Goal: Transaction & Acquisition: Book appointment/travel/reservation

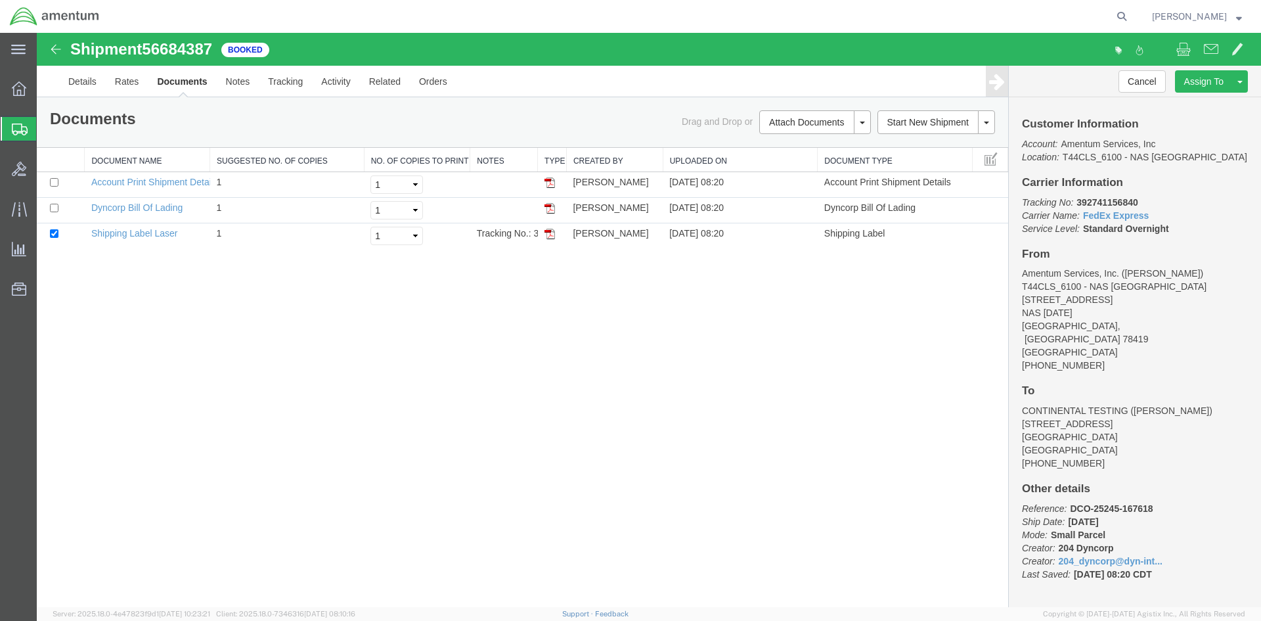
click at [11, 131] on div at bounding box center [19, 129] width 37 height 24
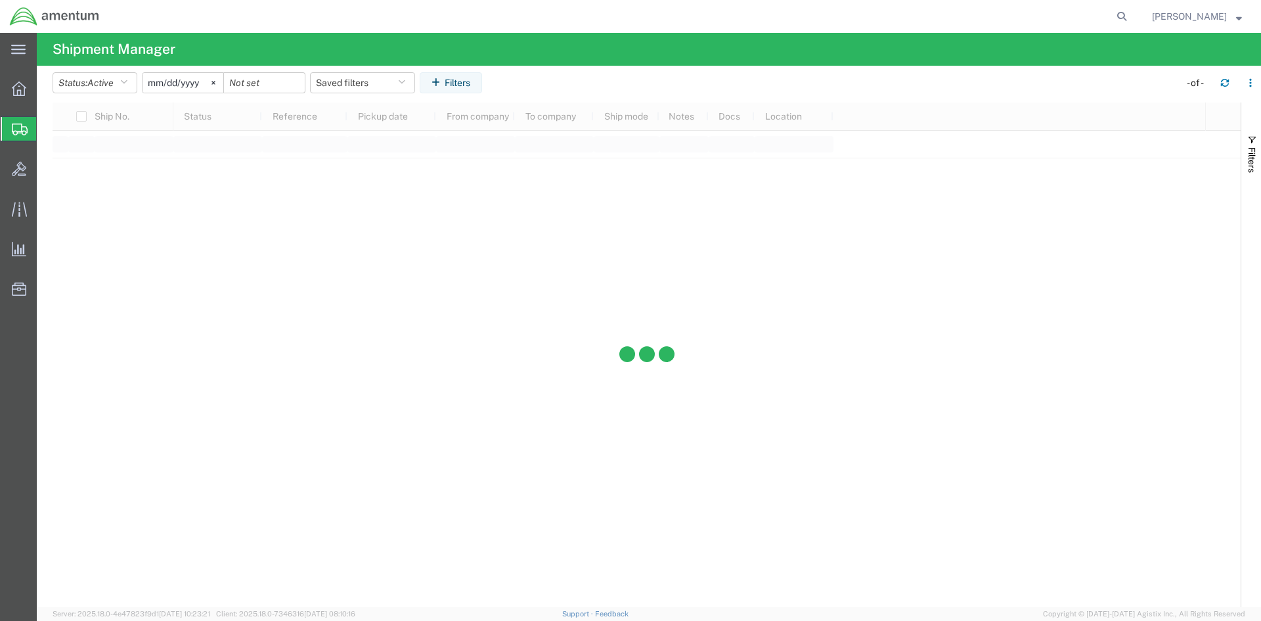
click at [47, 129] on span "Shipments" at bounding box center [41, 129] width 11 height 26
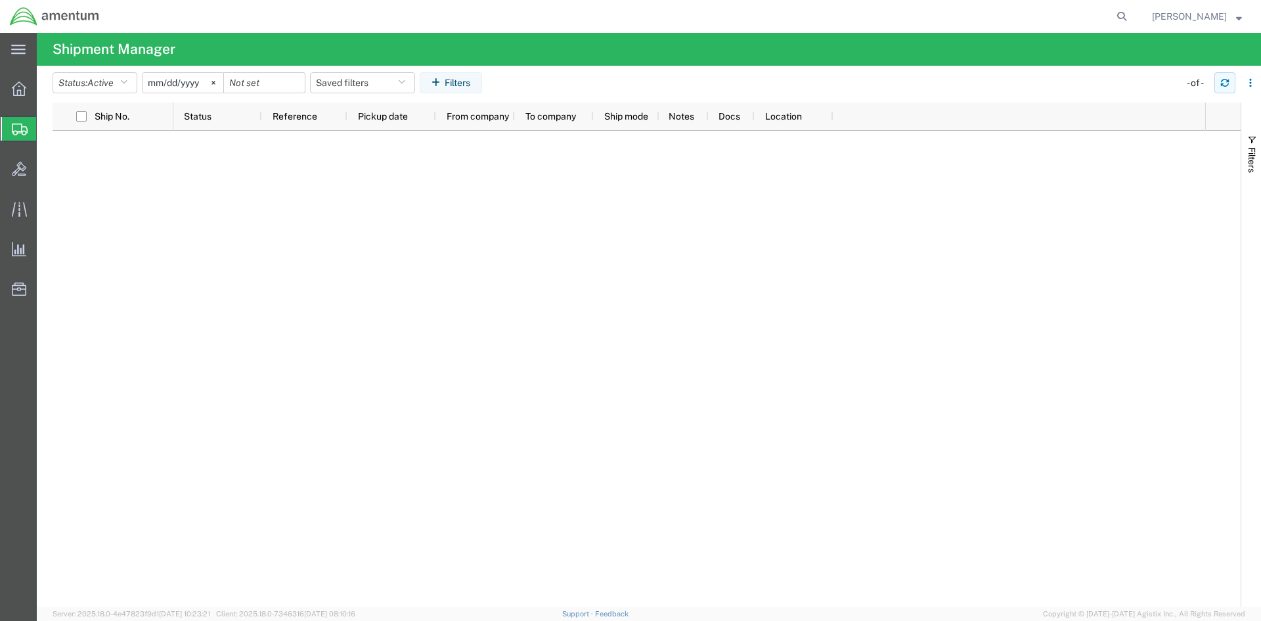
click at [1224, 81] on icon "button" at bounding box center [1224, 82] width 9 height 9
click at [12, 91] on icon at bounding box center [19, 88] width 14 height 14
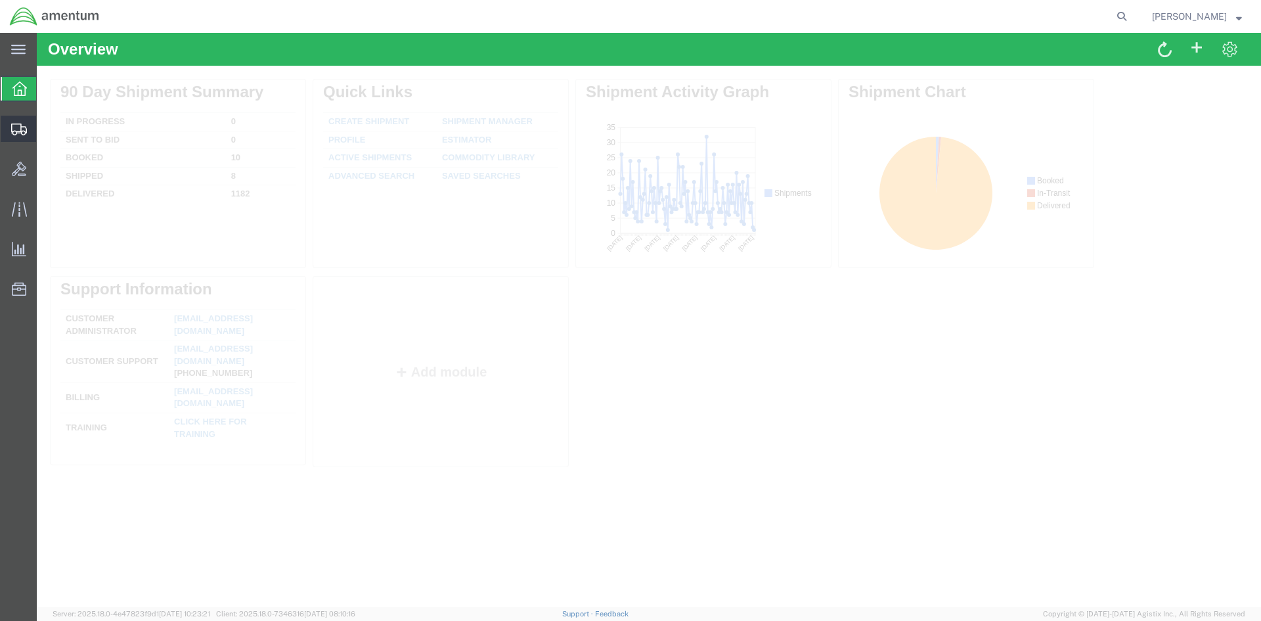
click at [22, 128] on icon at bounding box center [19, 129] width 16 height 12
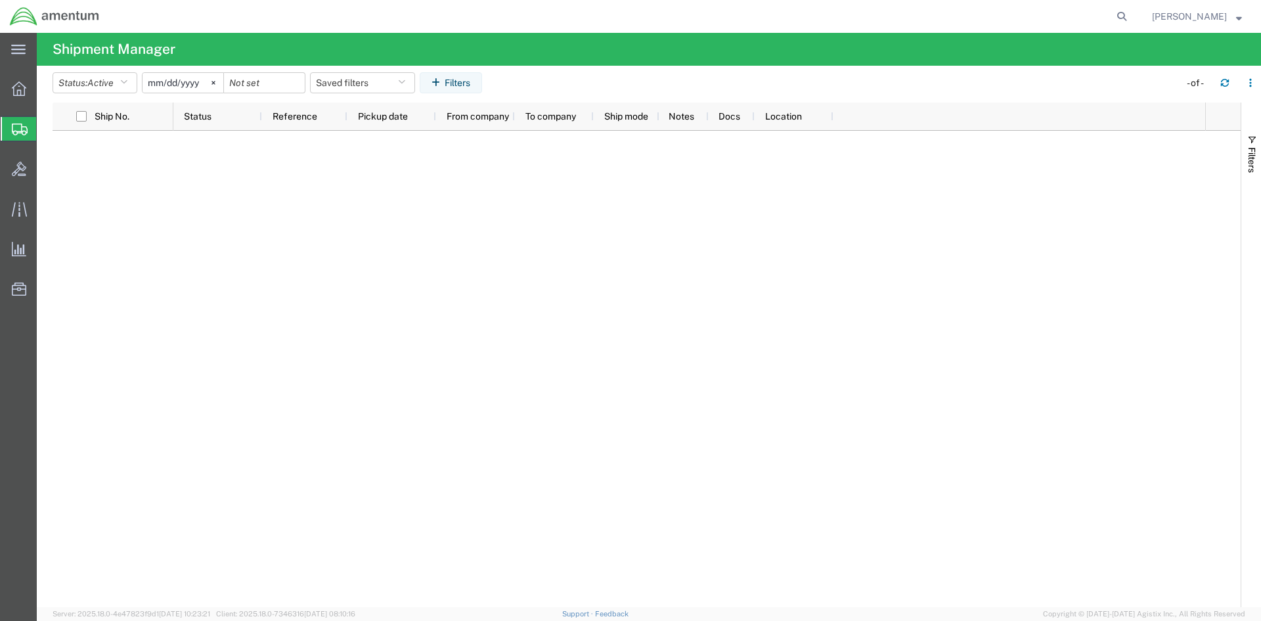
click at [47, 125] on span "Shipments" at bounding box center [41, 129] width 11 height 26
click at [1224, 79] on icon "button" at bounding box center [1224, 82] width 9 height 9
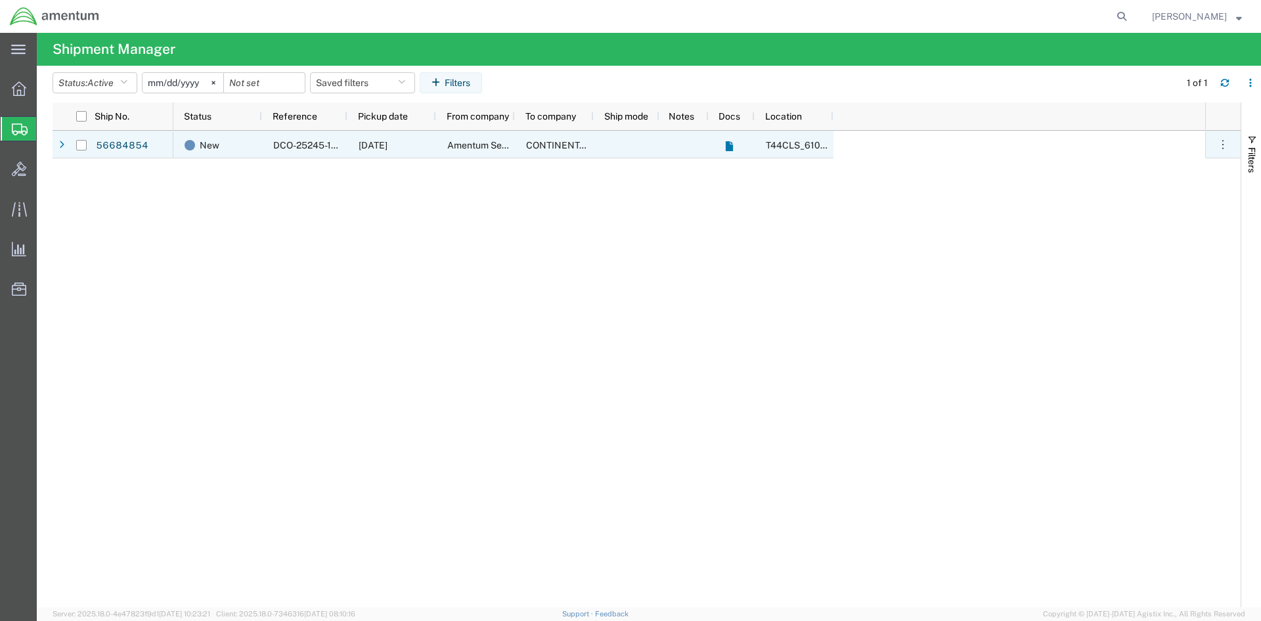
click at [148, 147] on div "56684854" at bounding box center [134, 145] width 79 height 28
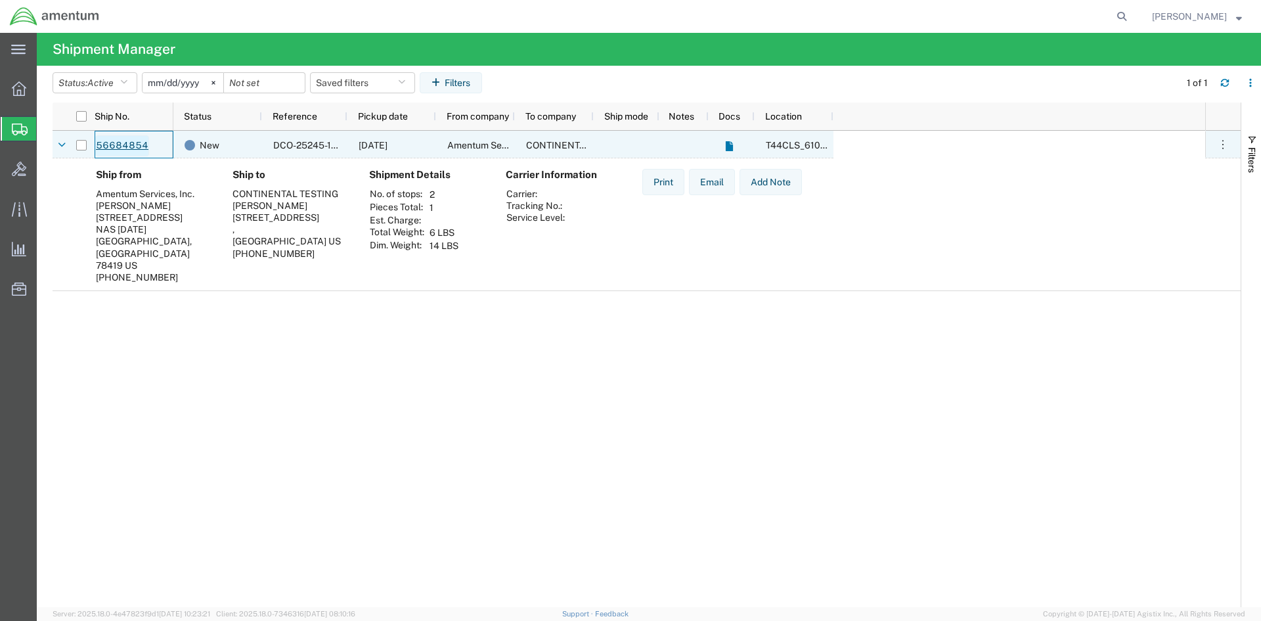
click at [107, 142] on link "56684854" at bounding box center [122, 145] width 54 height 21
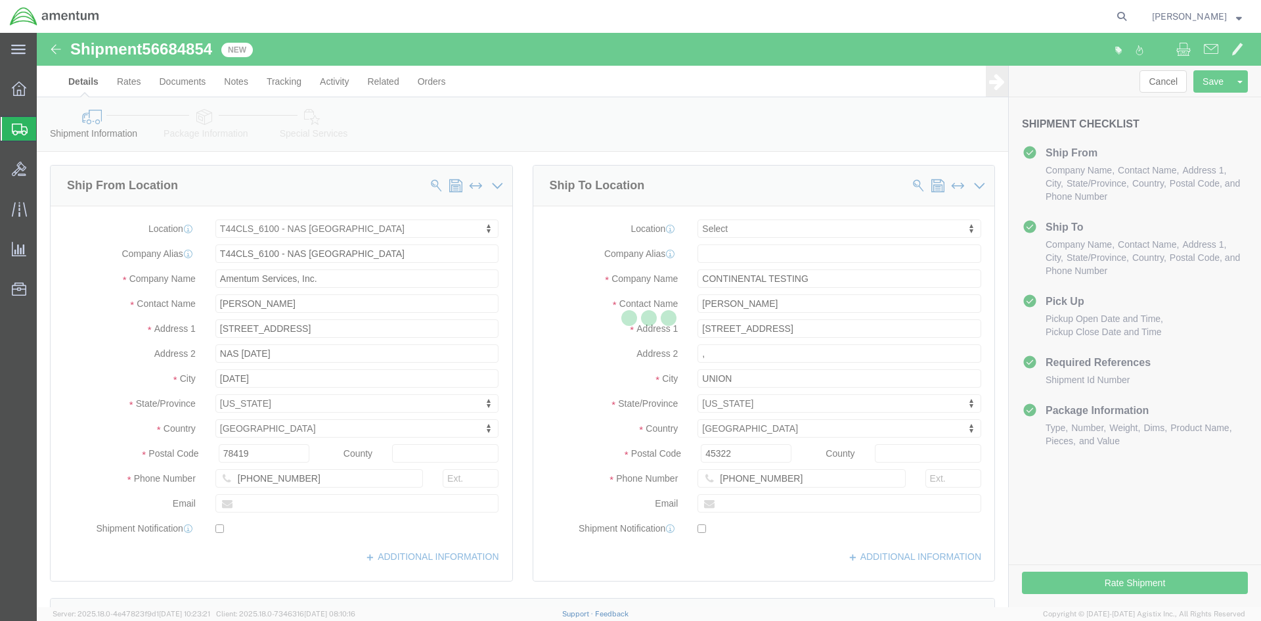
select select "42673"
select select
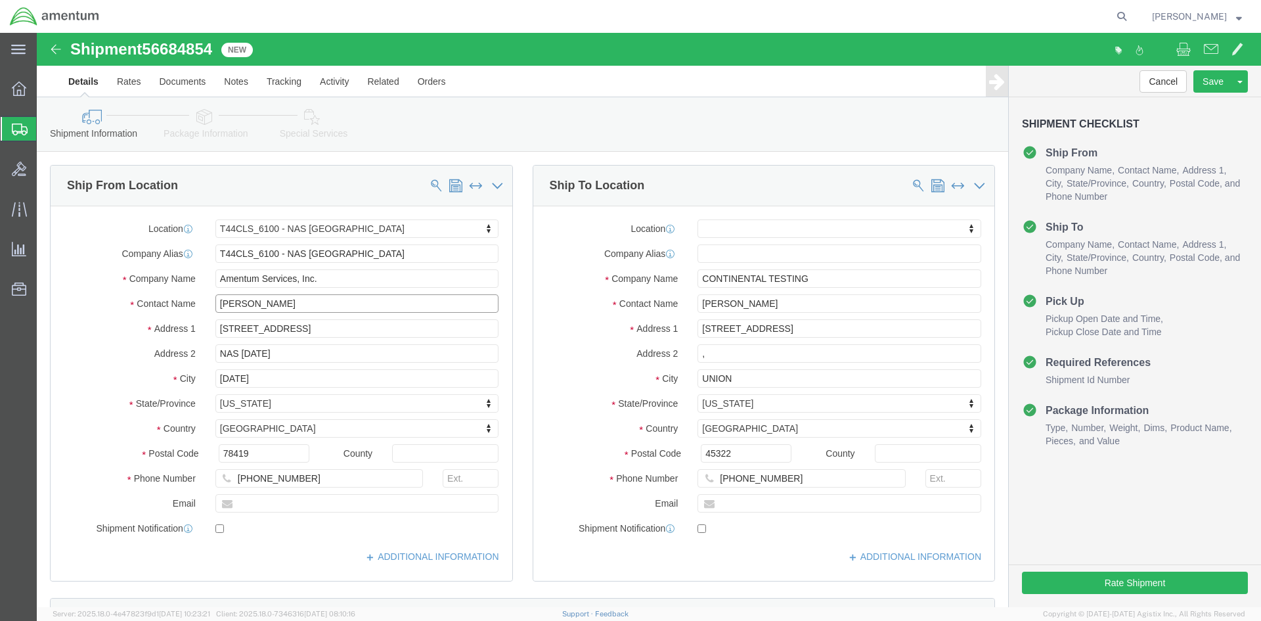
click input "[PERSON_NAME]"
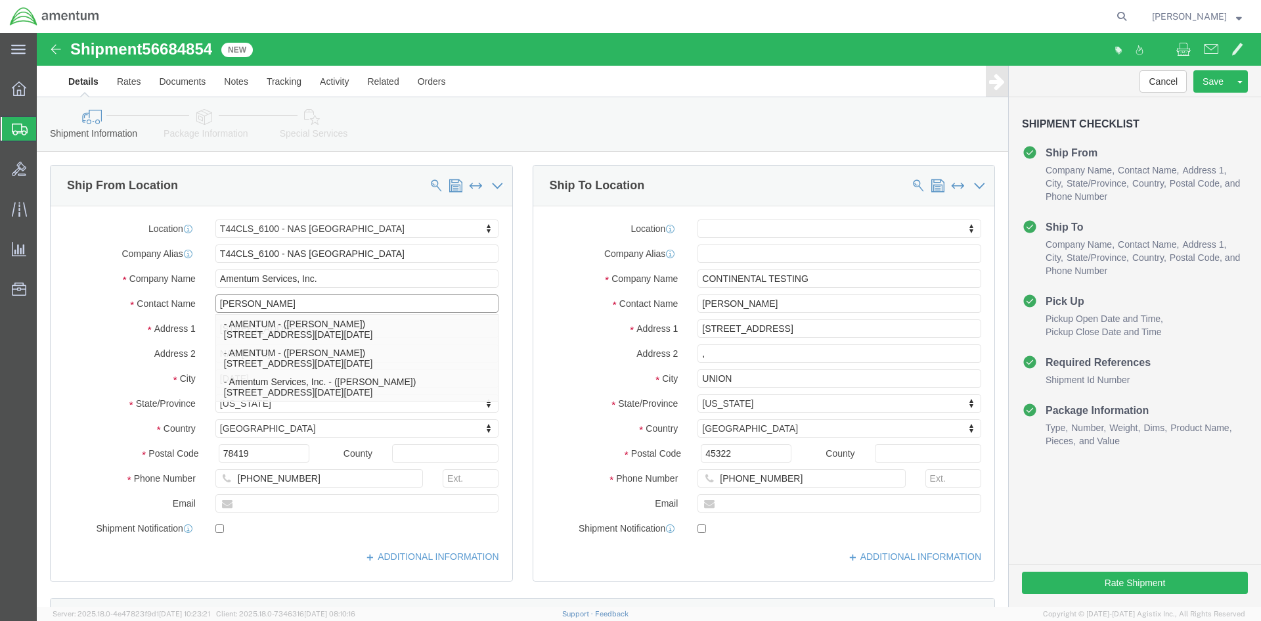
type input "[PERSON_NAME]"
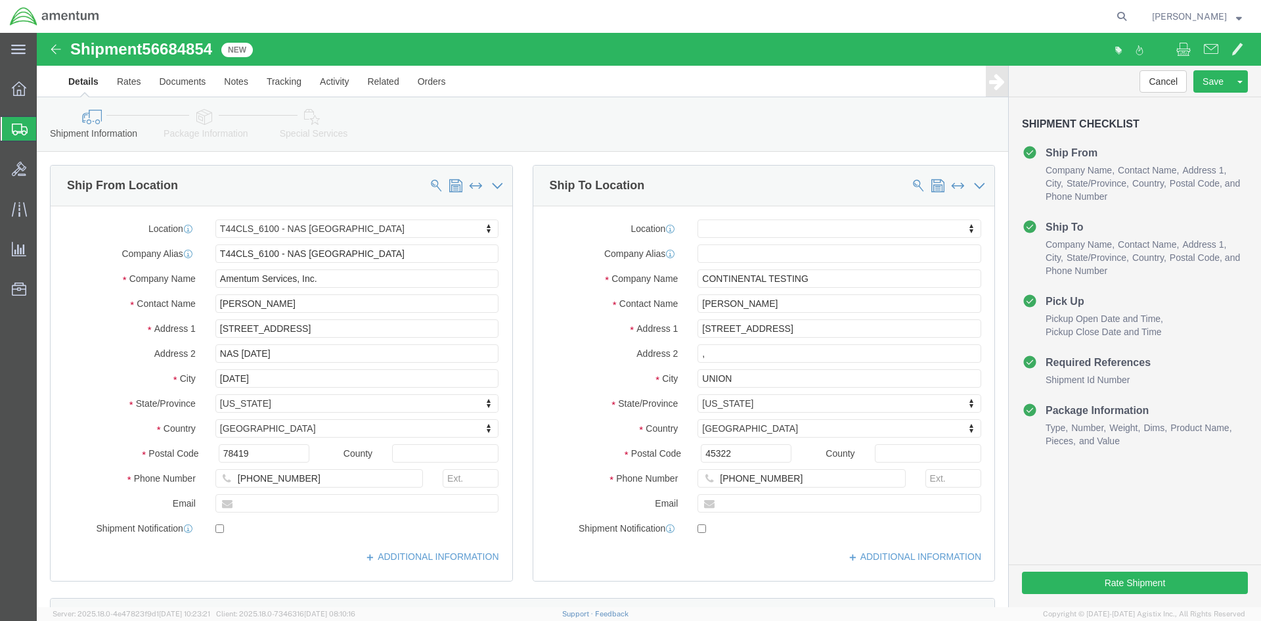
click div "Location My Profile Location [PHONE_NUMBER] [PHONE_NUMBER] [PHONE_NUMBER] [PHON…"
click input "[PHONE_NUMBER]"
type input "[PHONE_NUMBER]"
click div "Location My Profile Location [PHONE_NUMBER] [PHONE_NUMBER] [PHONE_NUMBER] [PHON…"
click input ","
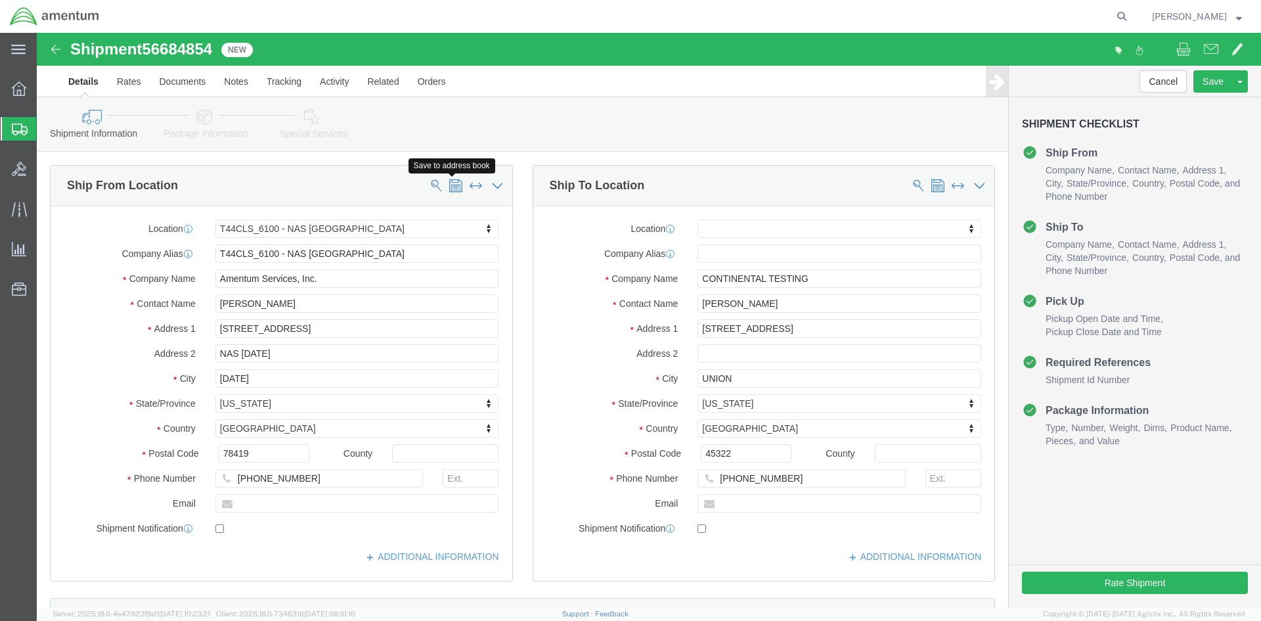
click span
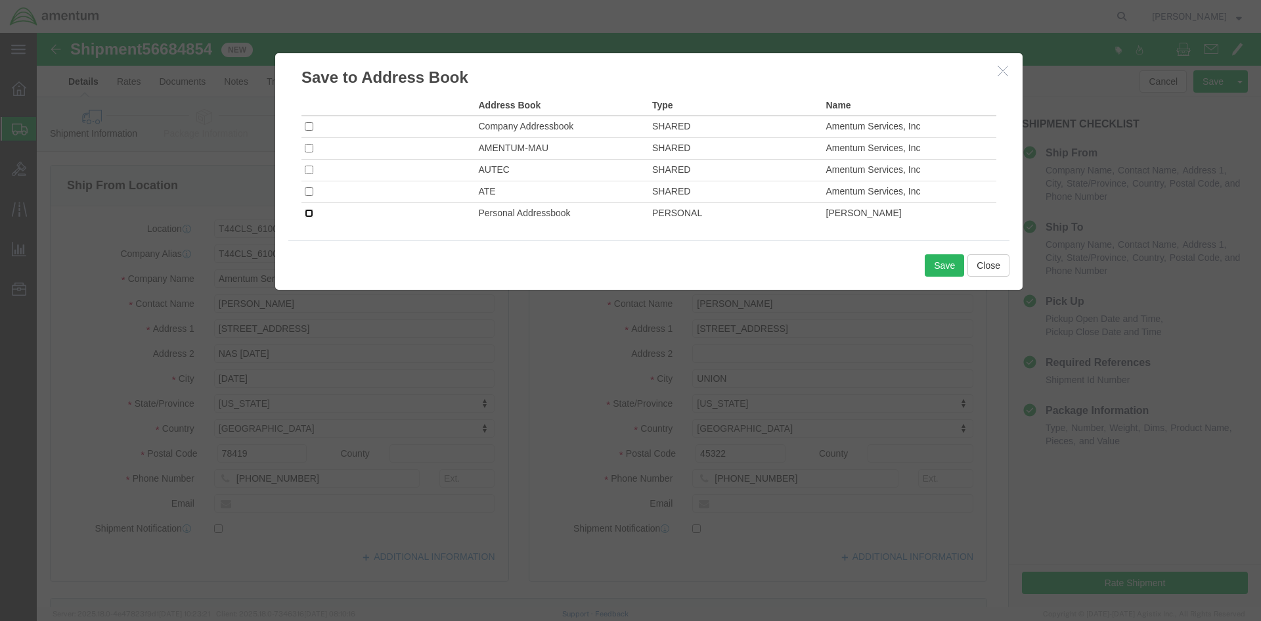
click input "checkbox"
checkbox input "true"
click button "Save"
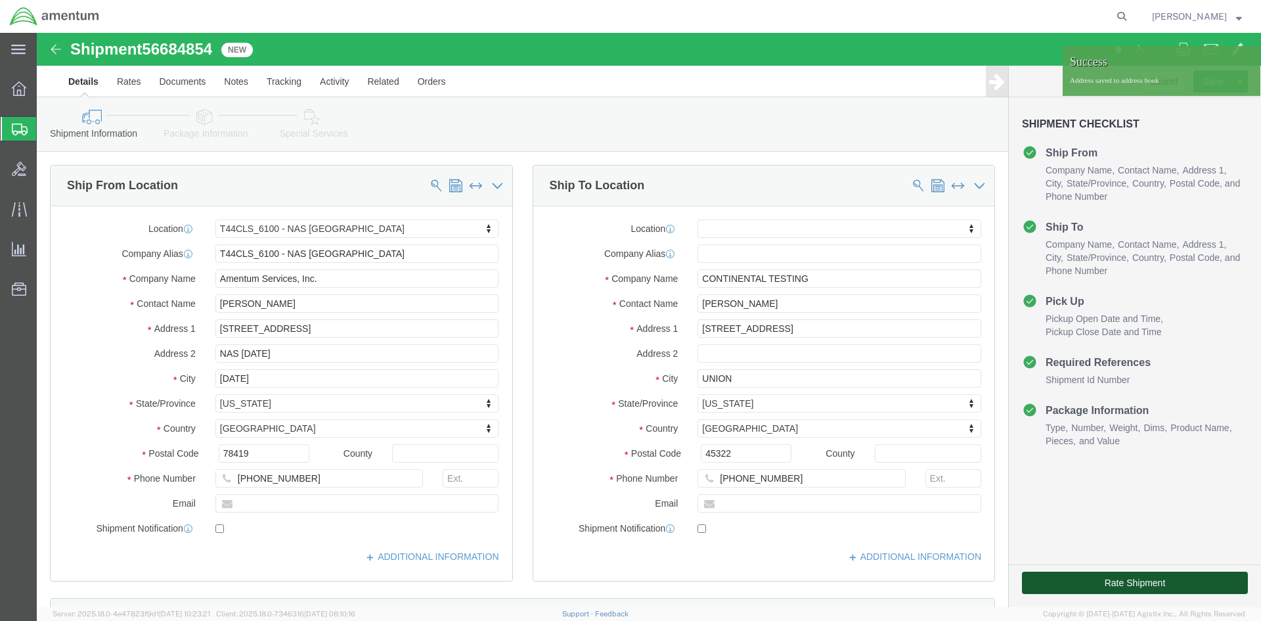
click button "Rate Shipment"
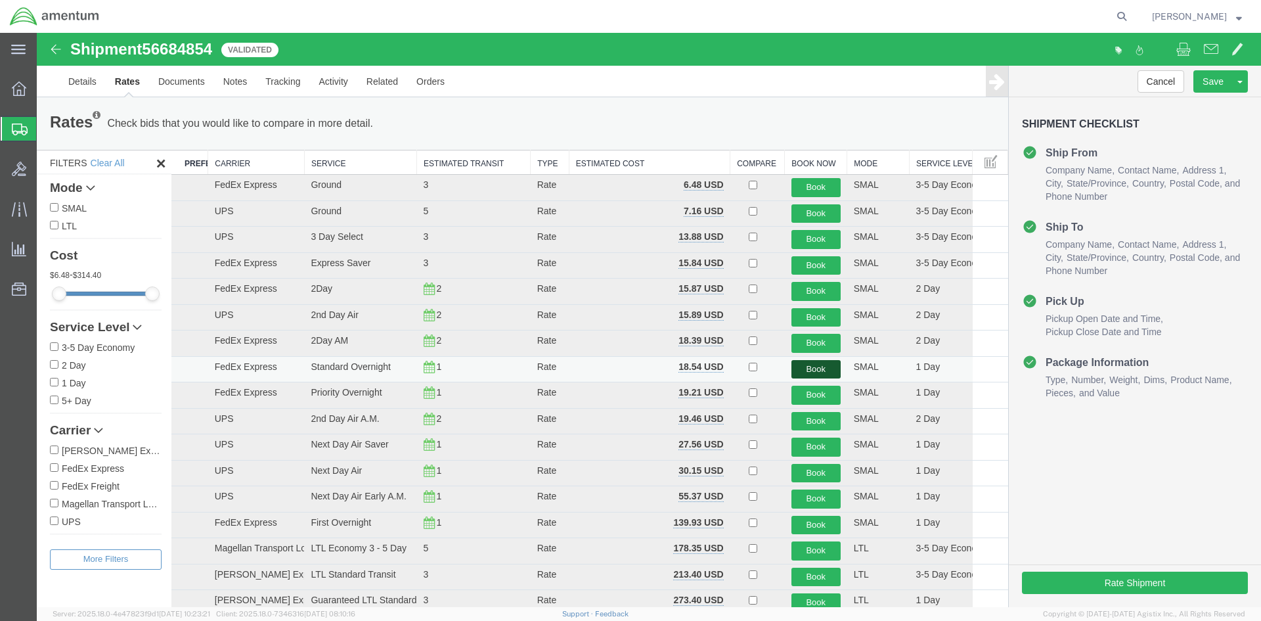
click at [802, 370] on button "Book" at bounding box center [816, 369] width 49 height 19
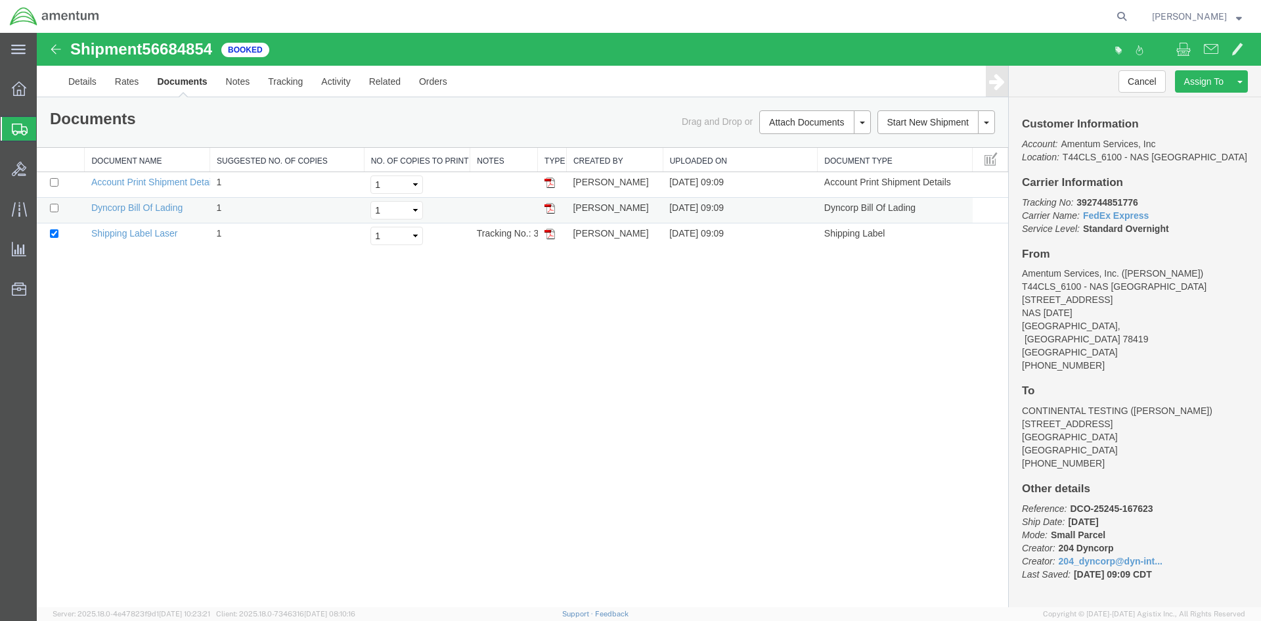
click at [554, 207] on img at bounding box center [550, 208] width 11 height 11
click at [540, 235] on td at bounding box center [552, 236] width 29 height 26
click at [548, 235] on img at bounding box center [550, 234] width 11 height 11
click at [47, 131] on span "Shipments" at bounding box center [41, 129] width 11 height 26
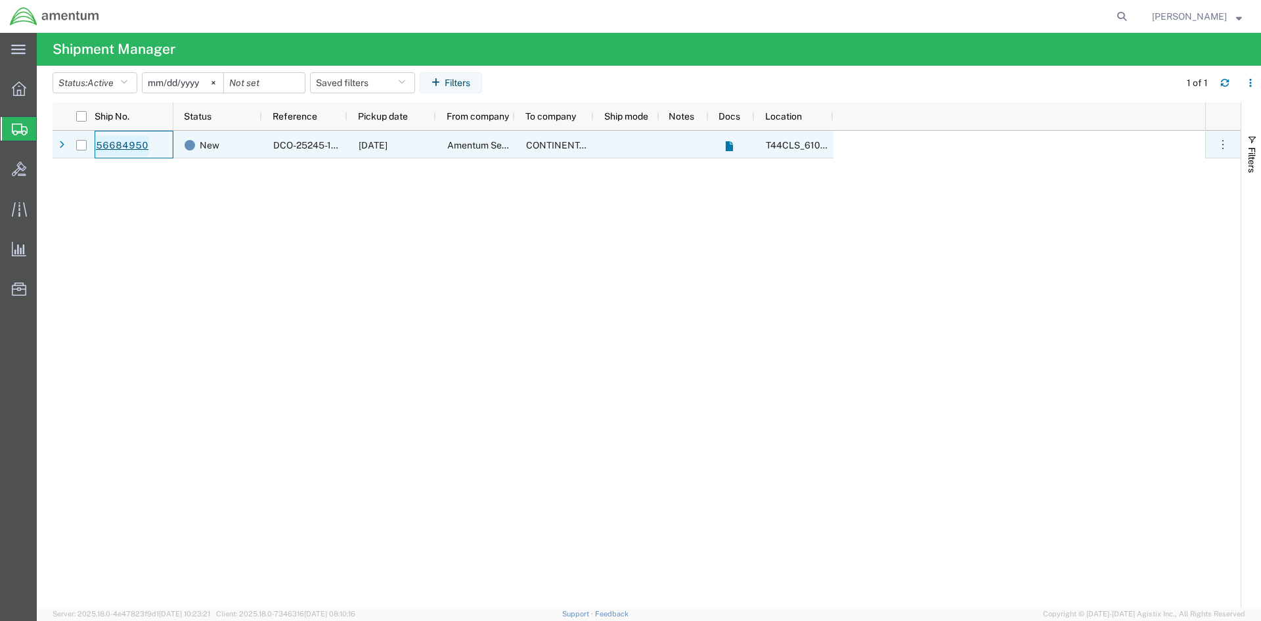
click at [115, 151] on link "56684950" at bounding box center [122, 145] width 54 height 21
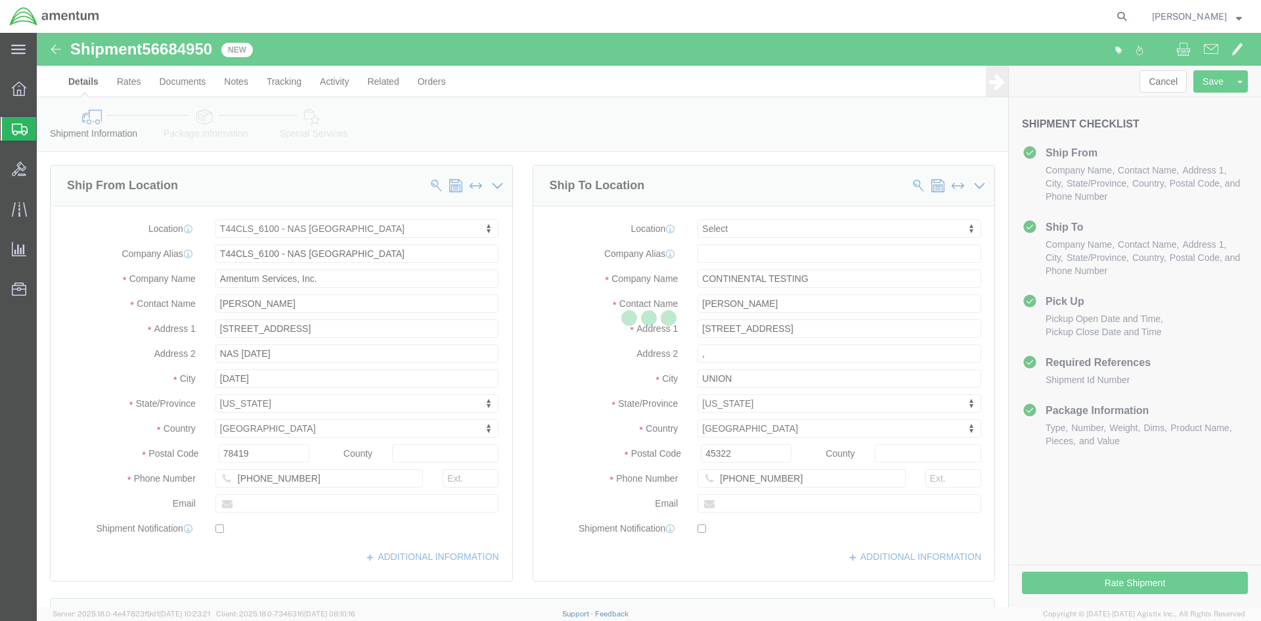
select select "42673"
select select
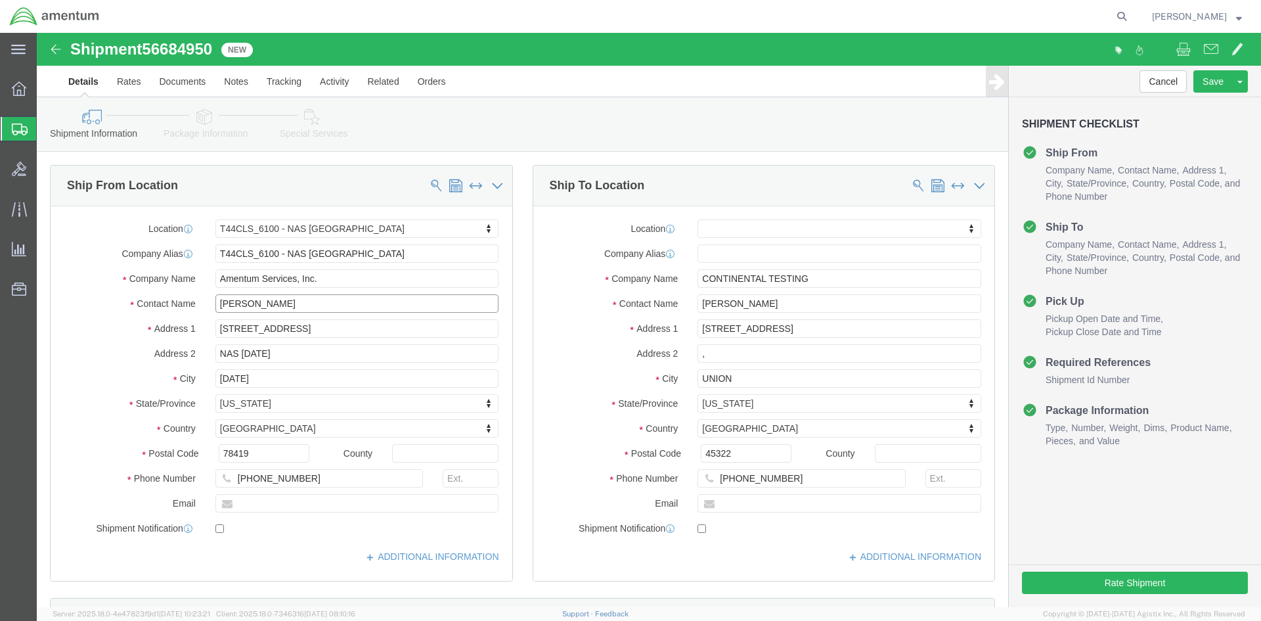
click input "[PERSON_NAME]"
type input "J"
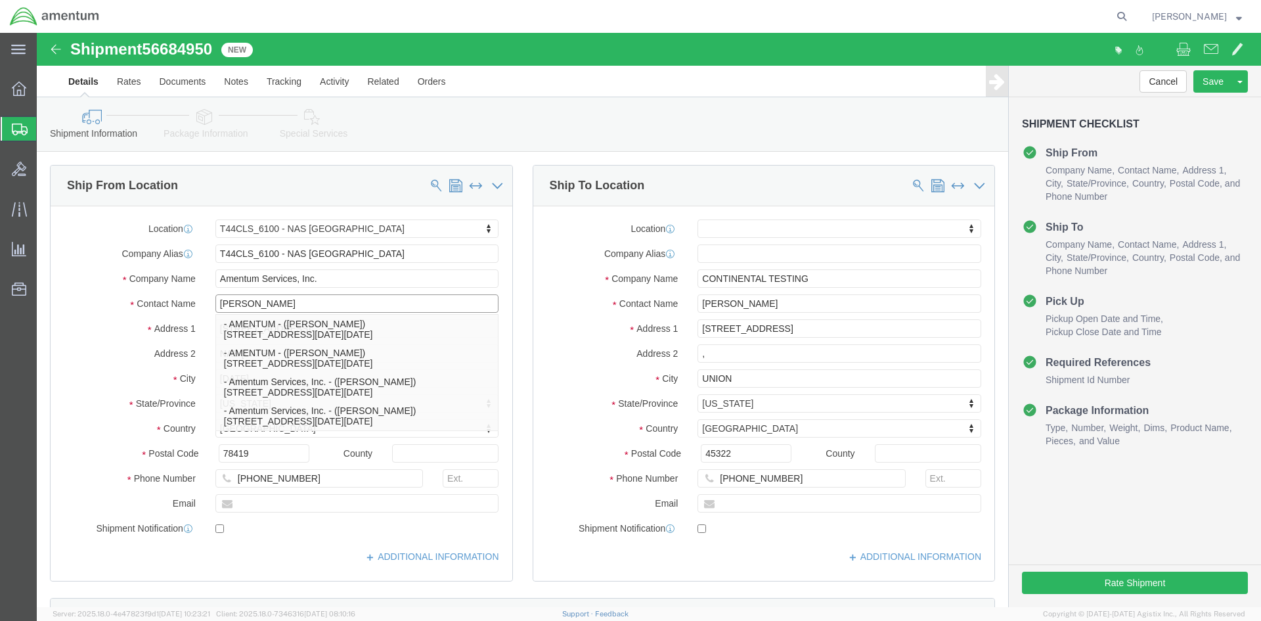
type input "[PERSON_NAME]"
click input "[PHONE_NUMBER]"
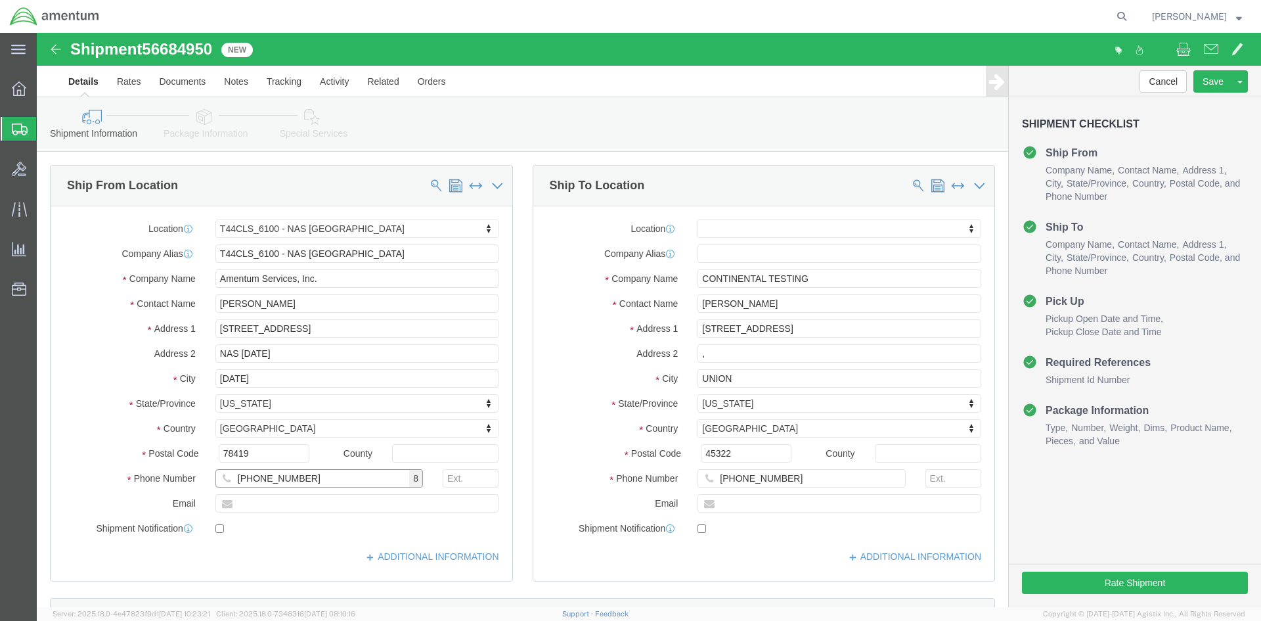
type input "[PHONE_NUMBER]"
click input "text"
click input ","
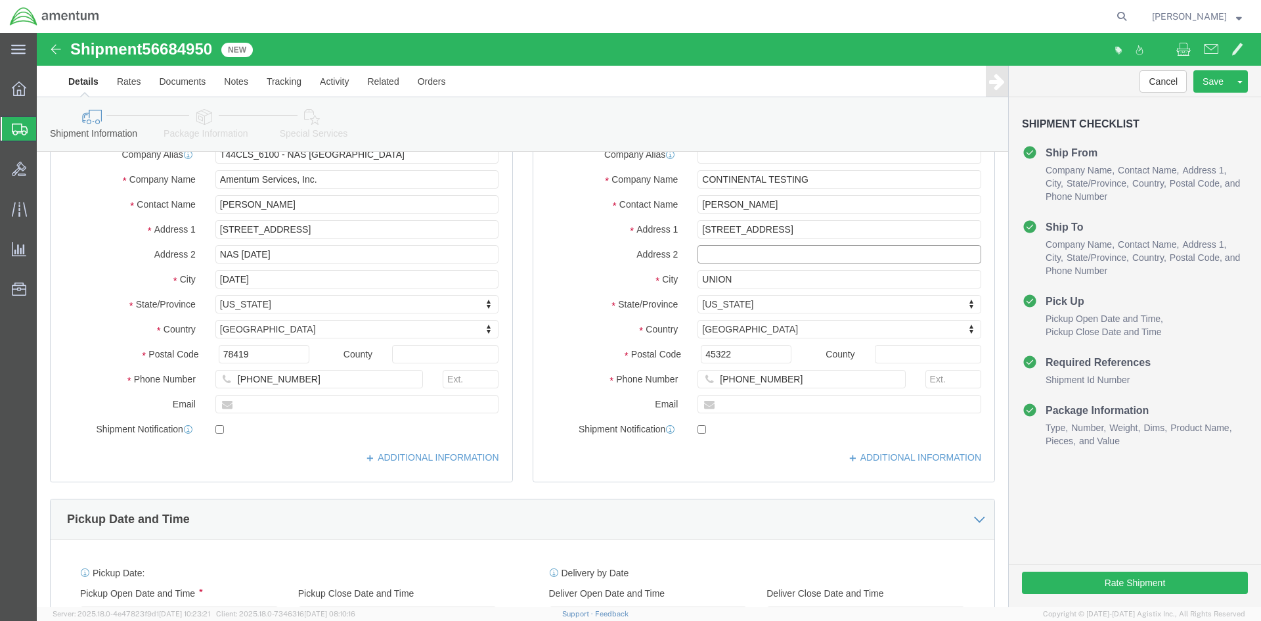
scroll to position [66, 0]
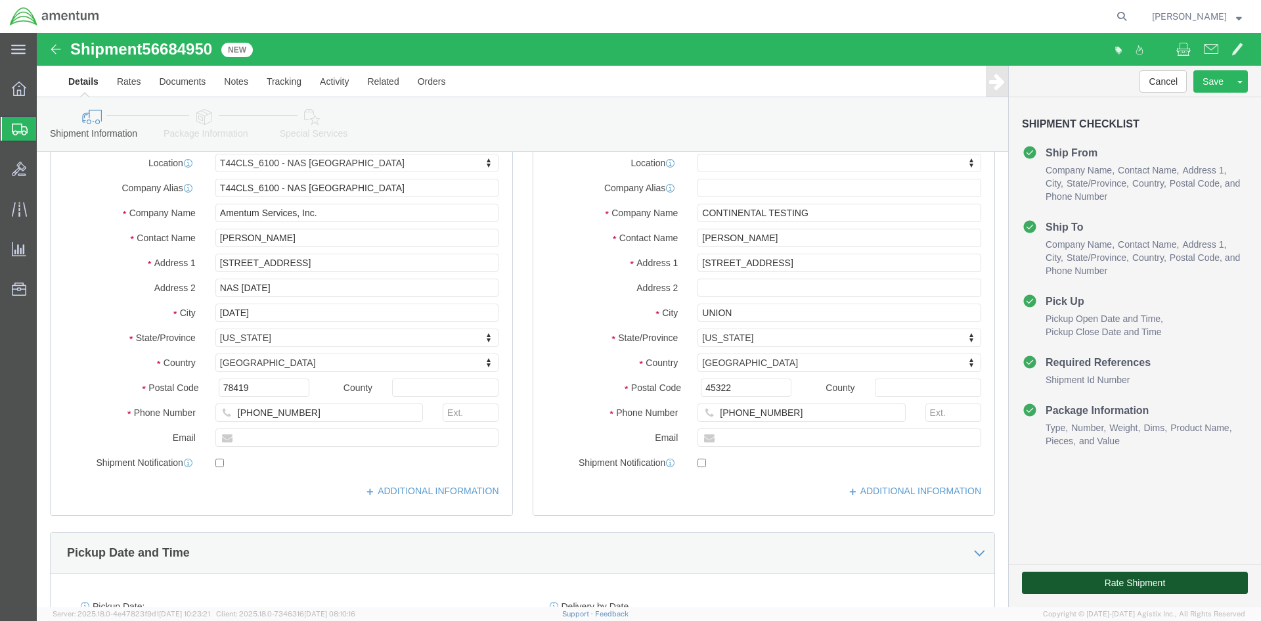
drag, startPoint x: 1023, startPoint y: 548, endPoint x: 1112, endPoint y: 576, distance: 93.5
click button "Rate Shipment"
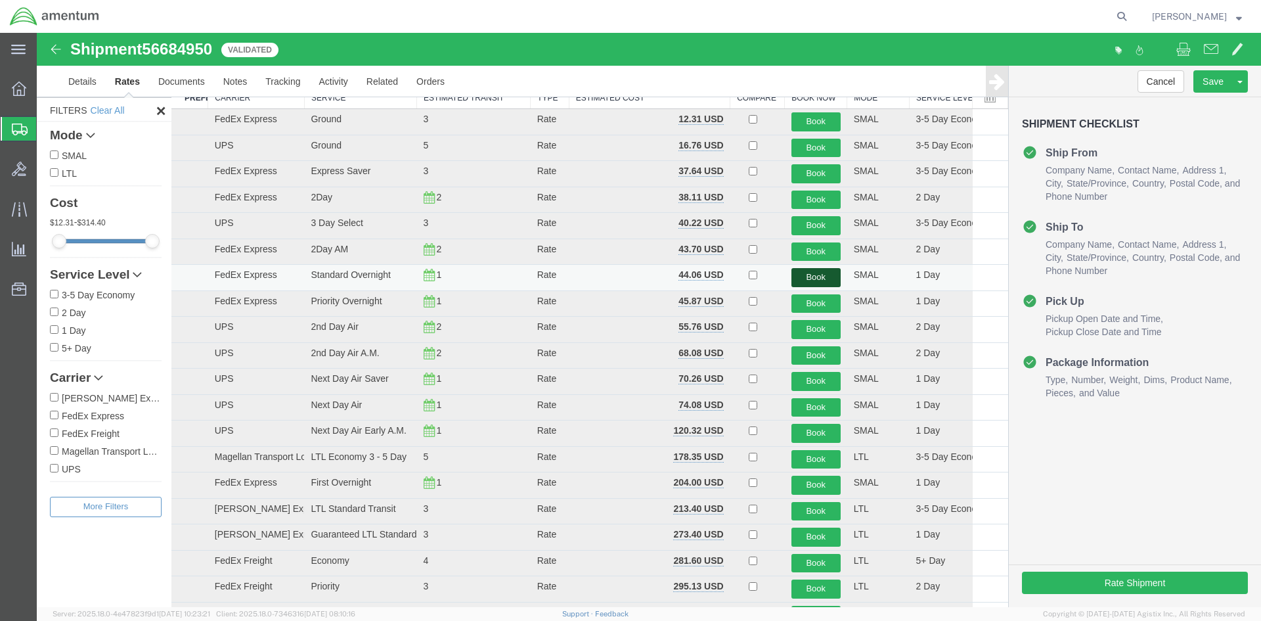
click at [808, 276] on button "Book" at bounding box center [816, 277] width 49 height 19
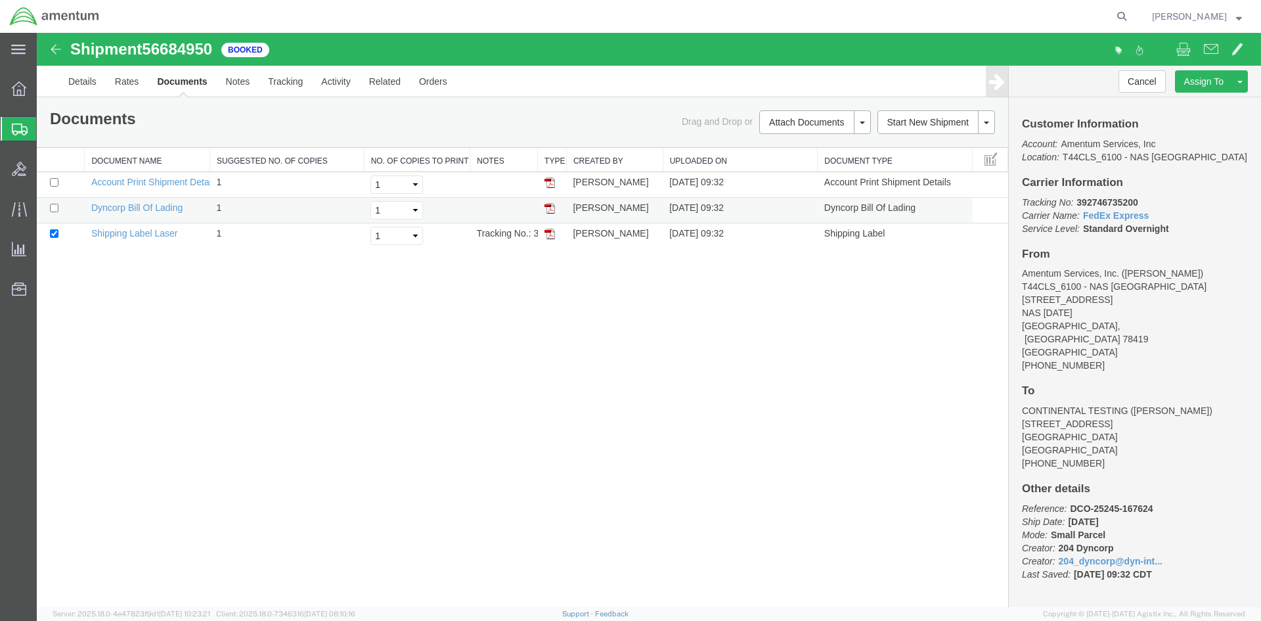
click at [552, 208] on img at bounding box center [550, 208] width 11 height 11
click at [543, 235] on td at bounding box center [552, 236] width 29 height 26
click at [593, 235] on td "[PERSON_NAME]" at bounding box center [614, 236] width 97 height 26
click at [572, 235] on td "[PERSON_NAME]" at bounding box center [614, 236] width 97 height 26
click at [507, 236] on td "Tracking No.: 392746735200" at bounding box center [504, 236] width 68 height 26
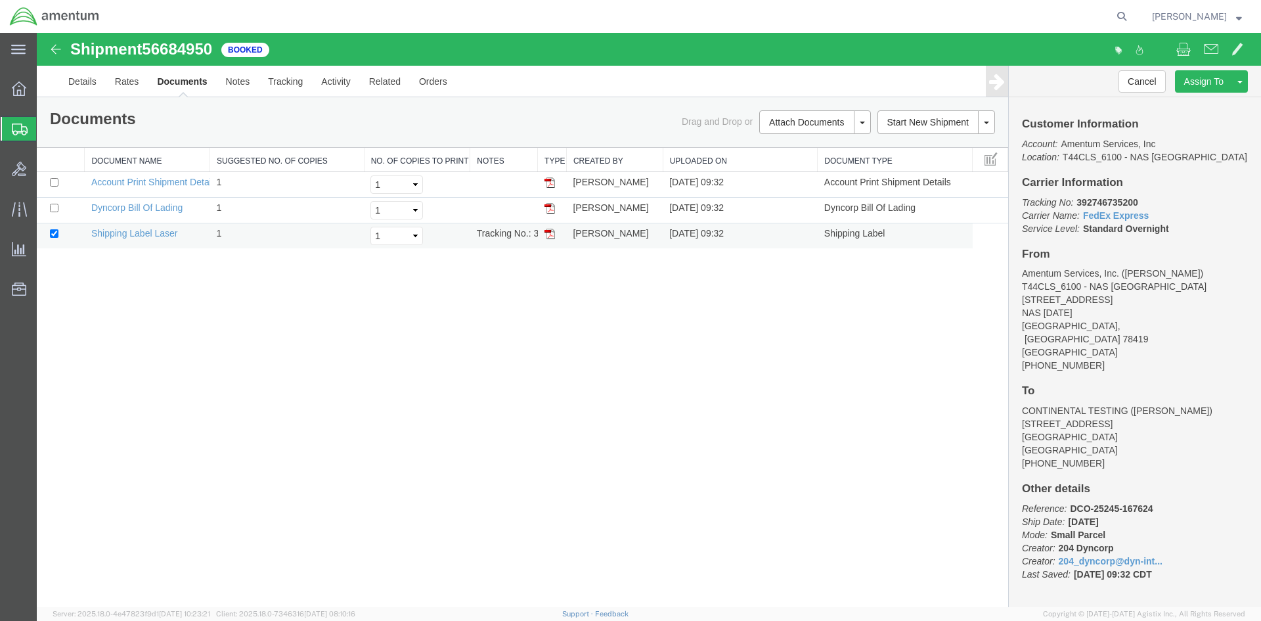
click at [545, 234] on img at bounding box center [550, 234] width 11 height 11
click at [9, 129] on div at bounding box center [19, 129] width 37 height 24
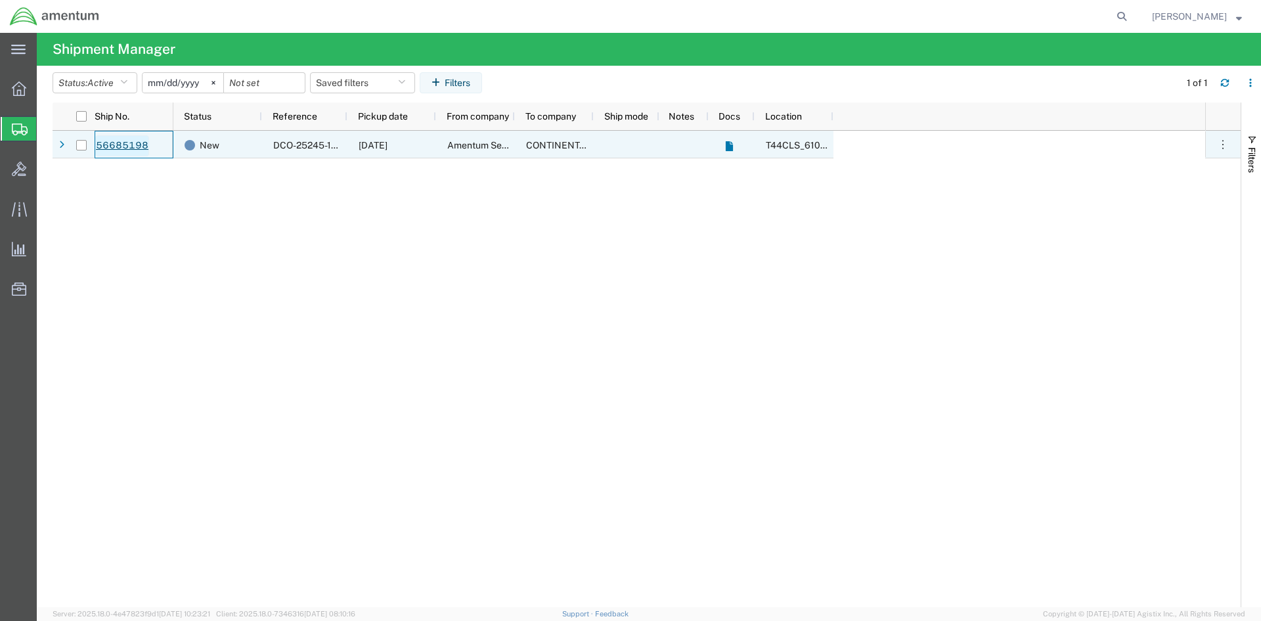
click at [127, 143] on link "56685198" at bounding box center [122, 145] width 54 height 21
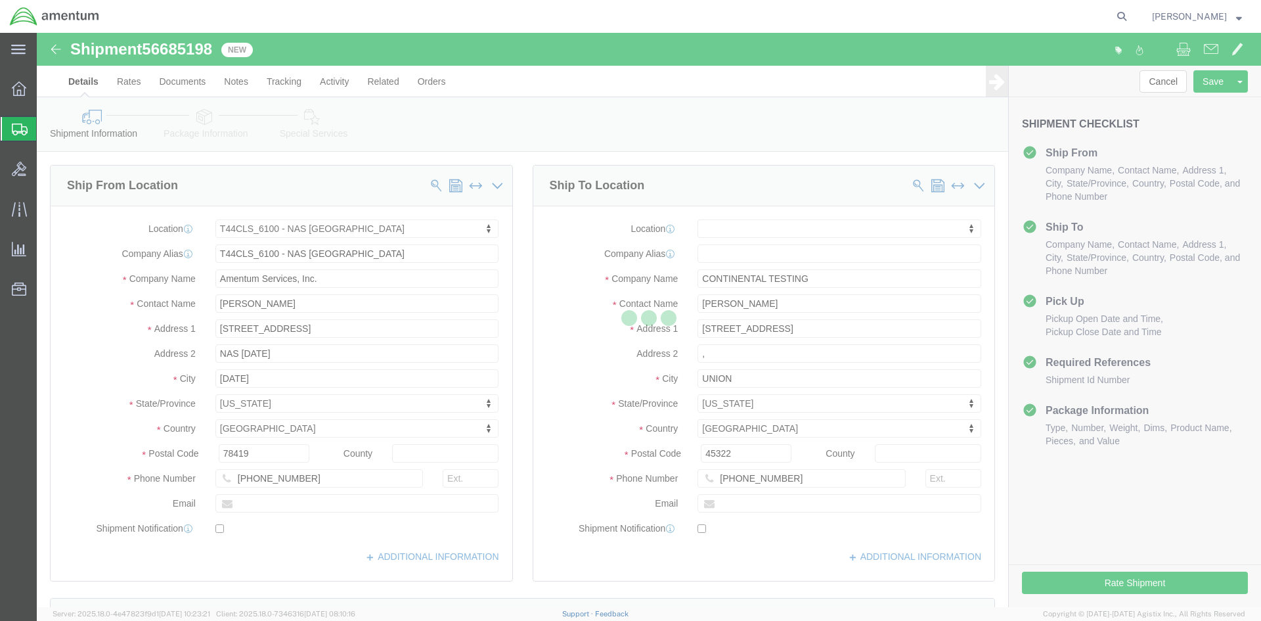
select select "42673"
select select
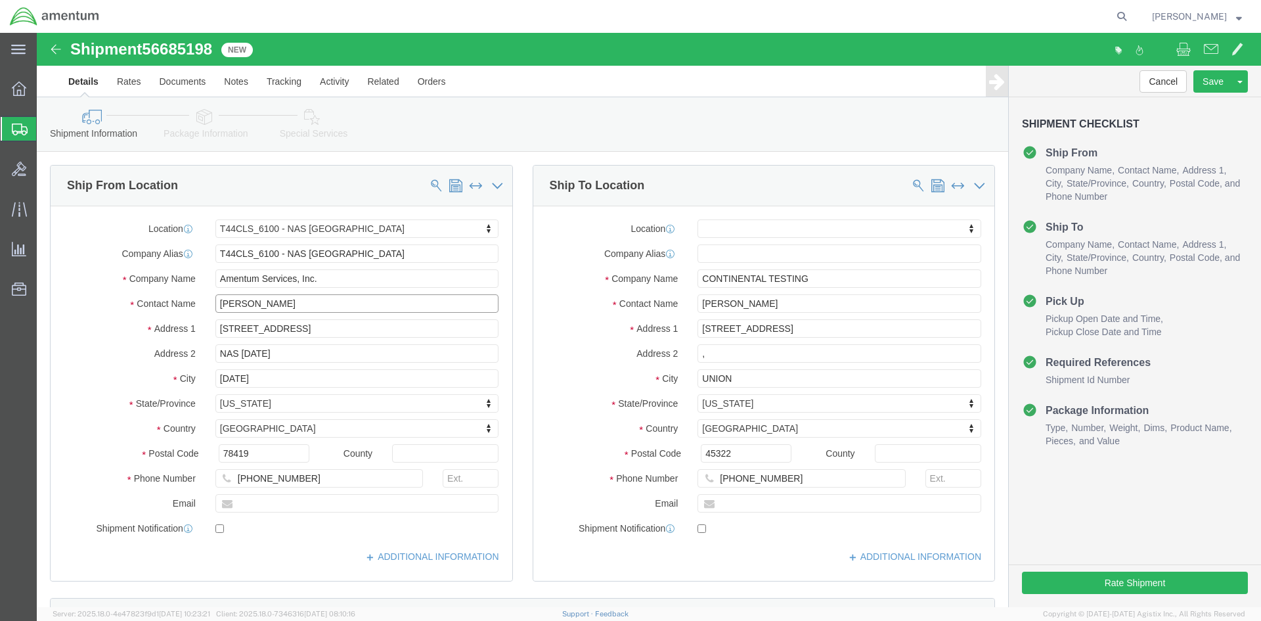
click input "[PERSON_NAME]"
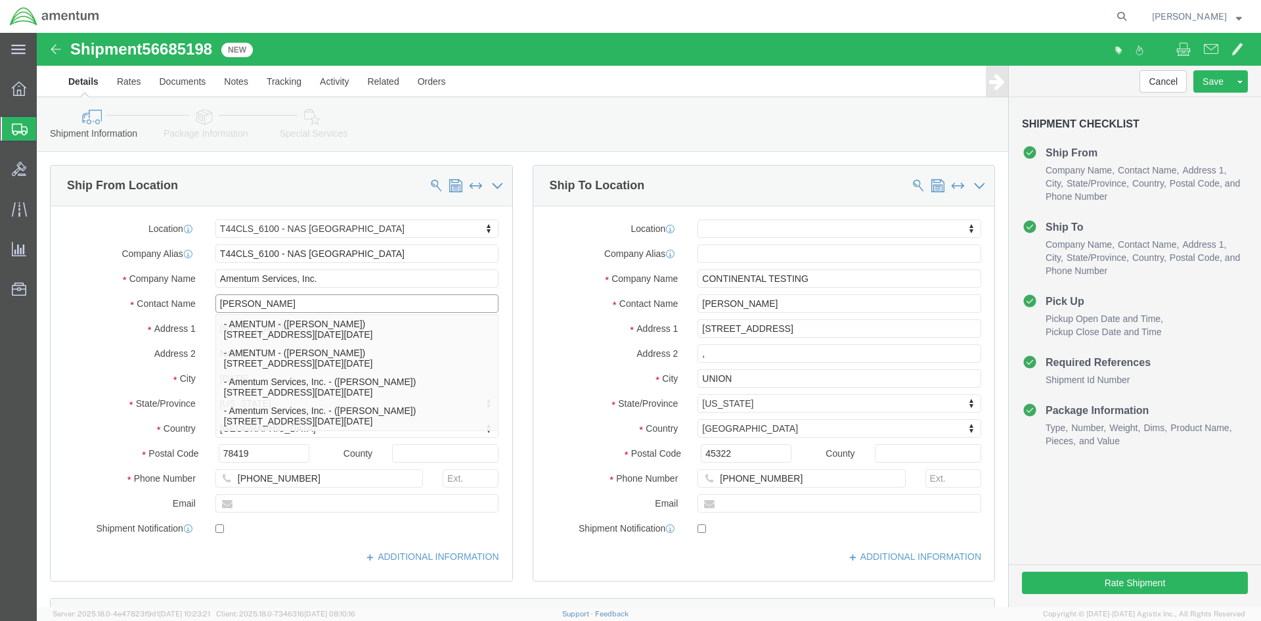
type input "[PERSON_NAME]"
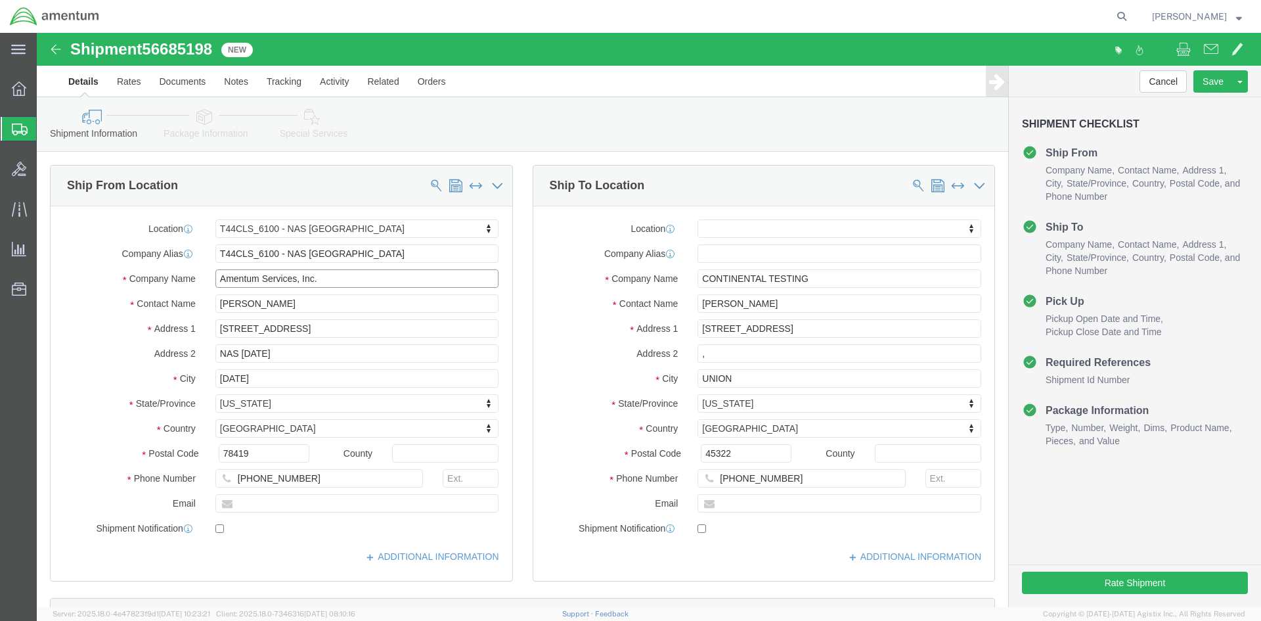
click input "Amentum Services, Inc."
click input "[PHONE_NUMBER]"
type input "[PHONE_NUMBER]"
click input ","
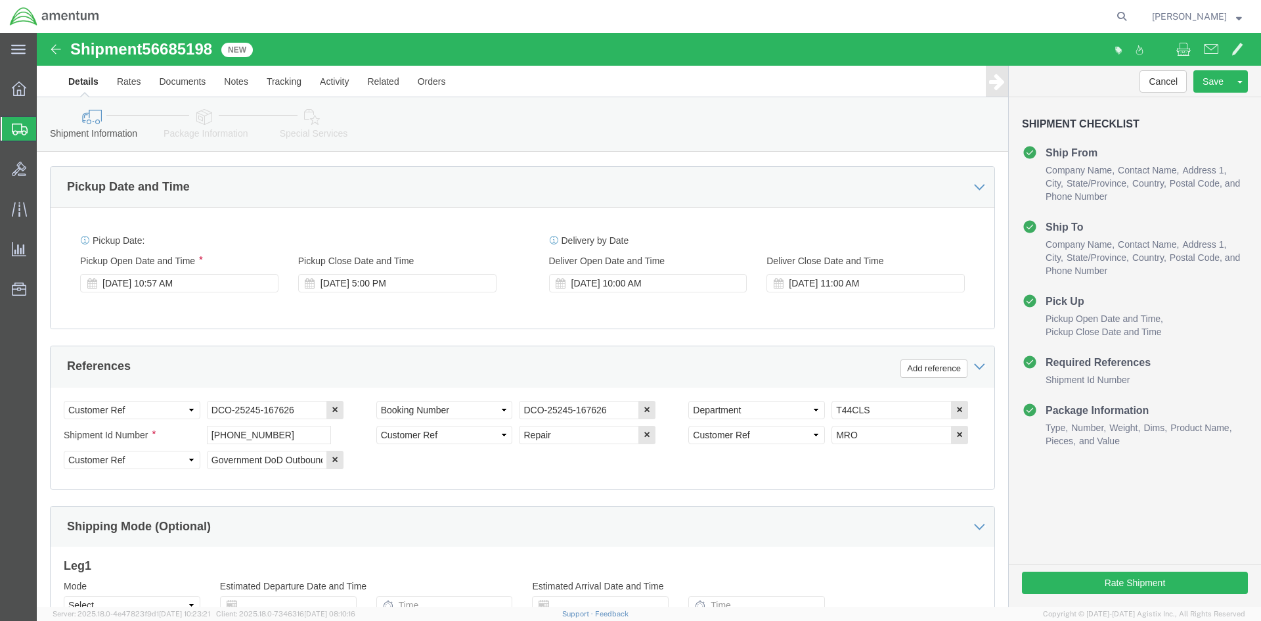
scroll to position [604, 0]
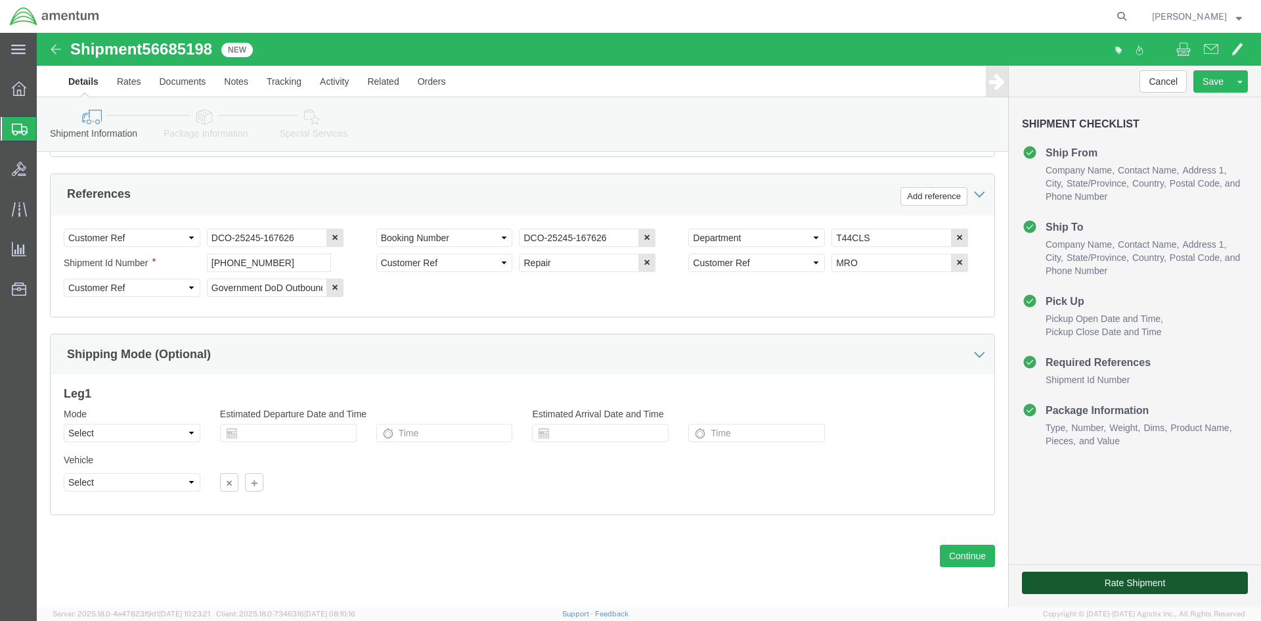
click button "Rate Shipment"
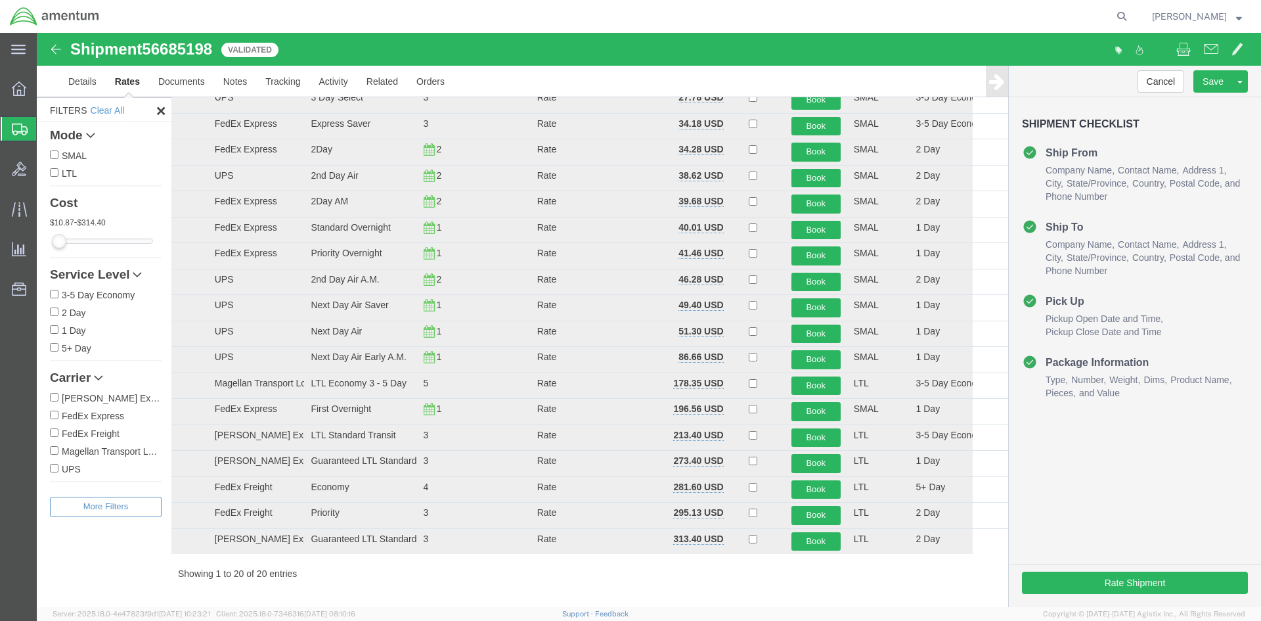
scroll to position [113, 0]
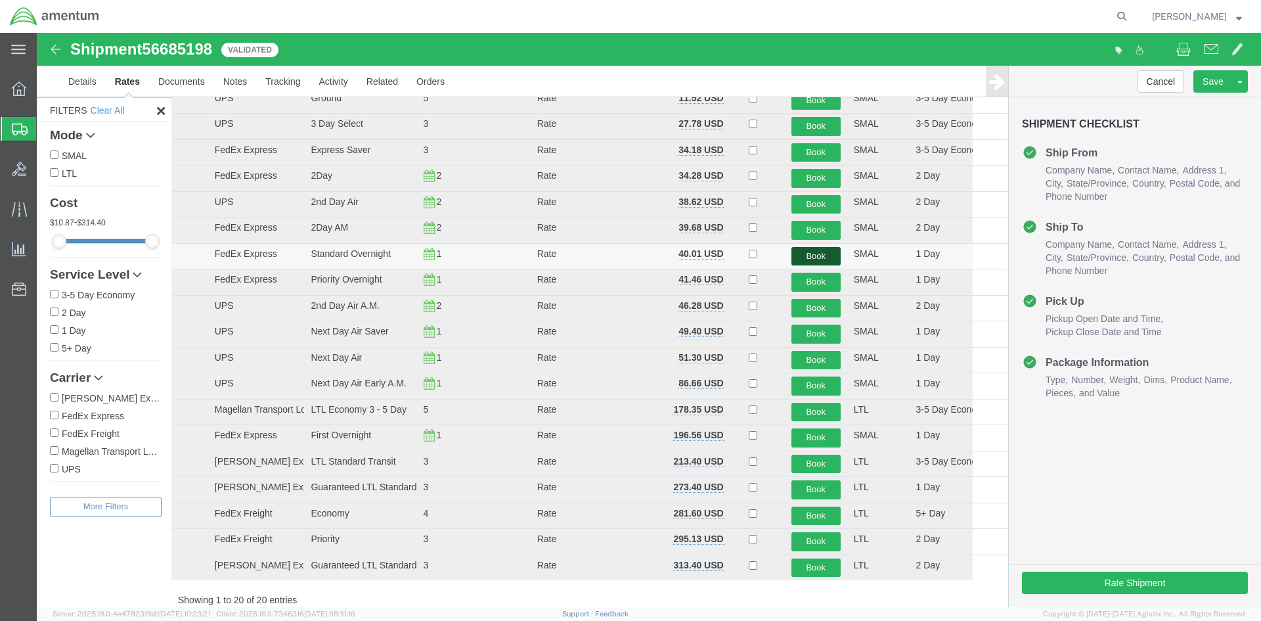
click at [801, 252] on button "Book" at bounding box center [816, 256] width 49 height 19
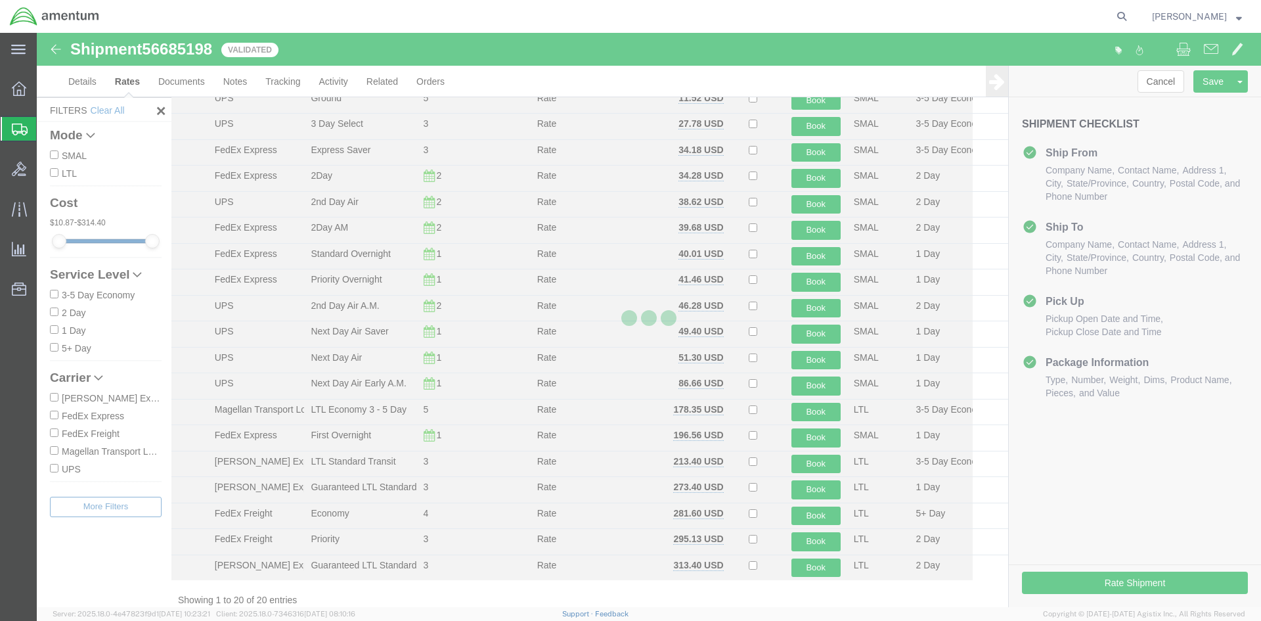
scroll to position [0, 0]
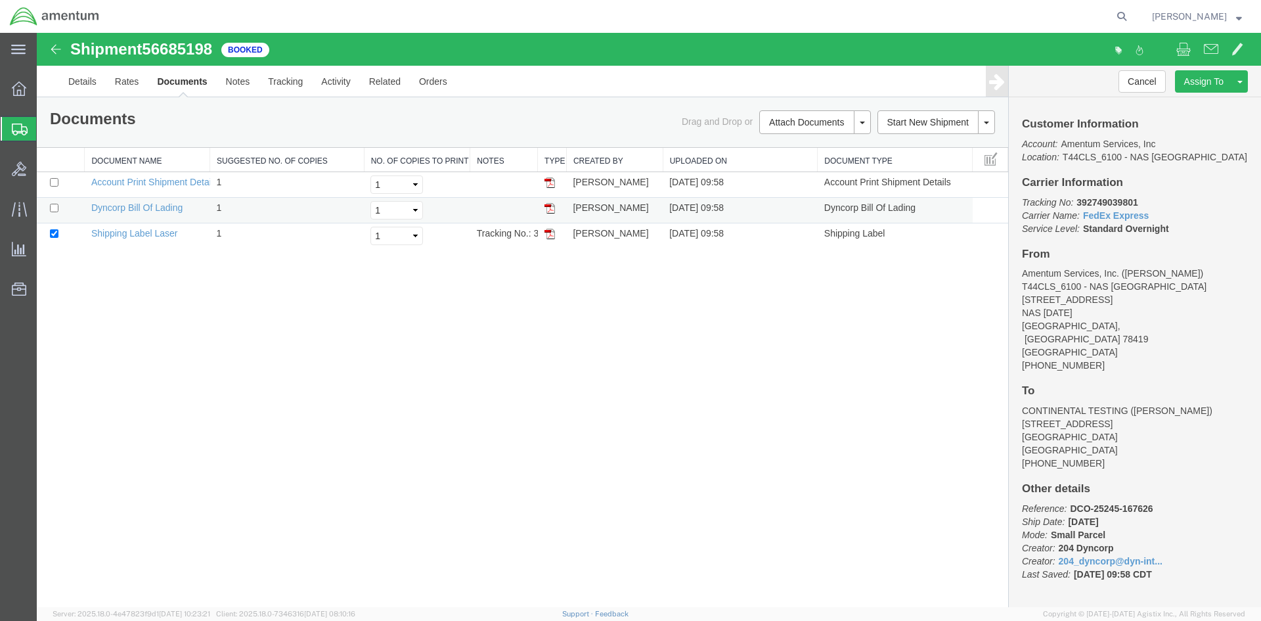
click at [550, 205] on img at bounding box center [550, 208] width 11 height 11
click at [547, 235] on img at bounding box center [550, 234] width 11 height 11
